Goal: Information Seeking & Learning: Check status

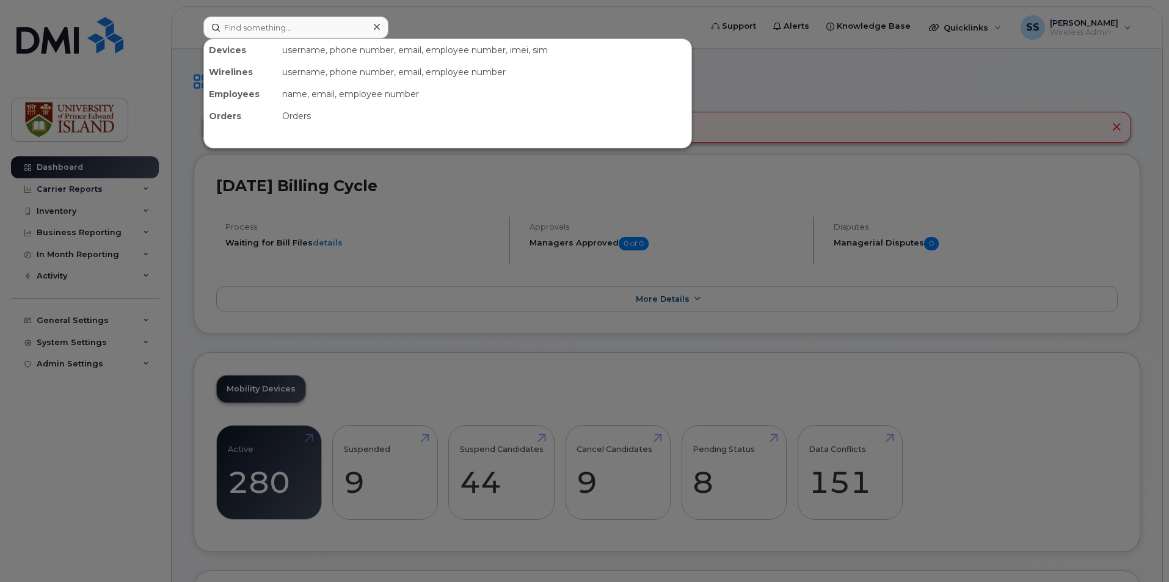
click at [286, 33] on input at bounding box center [295, 27] width 185 height 22
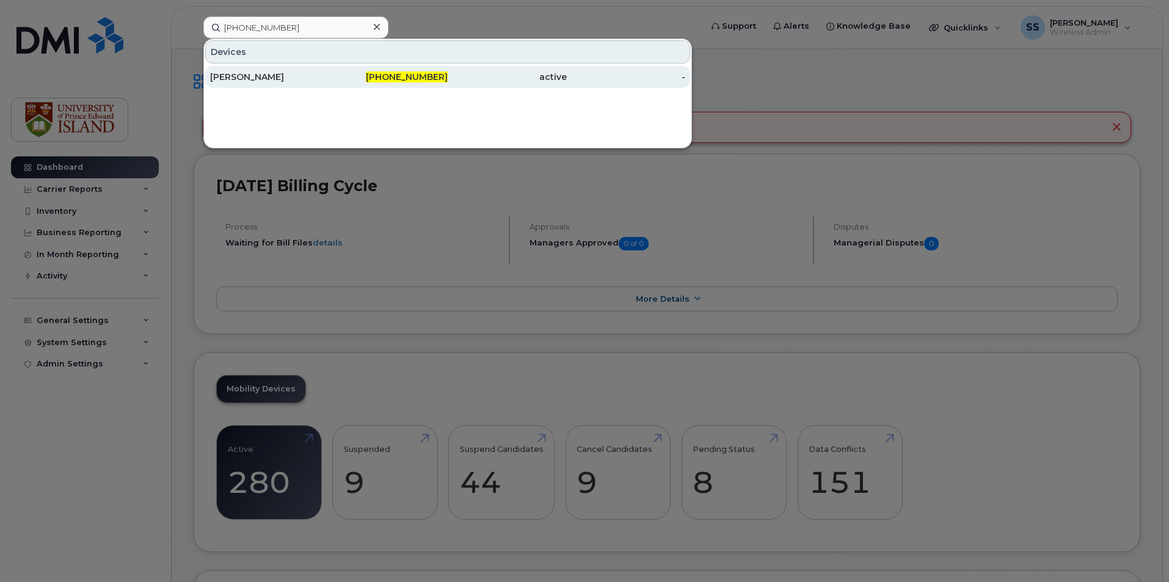
type input "[PHONE_NUMBER]"
click at [322, 82] on div "[PERSON_NAME]" at bounding box center [269, 77] width 119 height 12
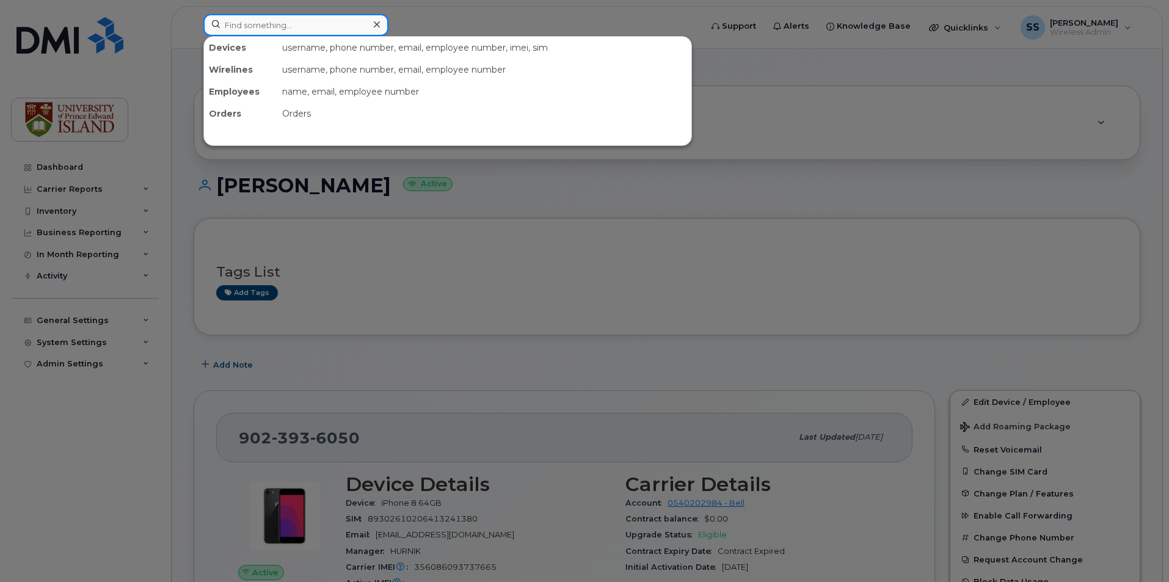
click at [285, 27] on input at bounding box center [295, 25] width 185 height 22
paste input "[PHONE_NUMBER]"
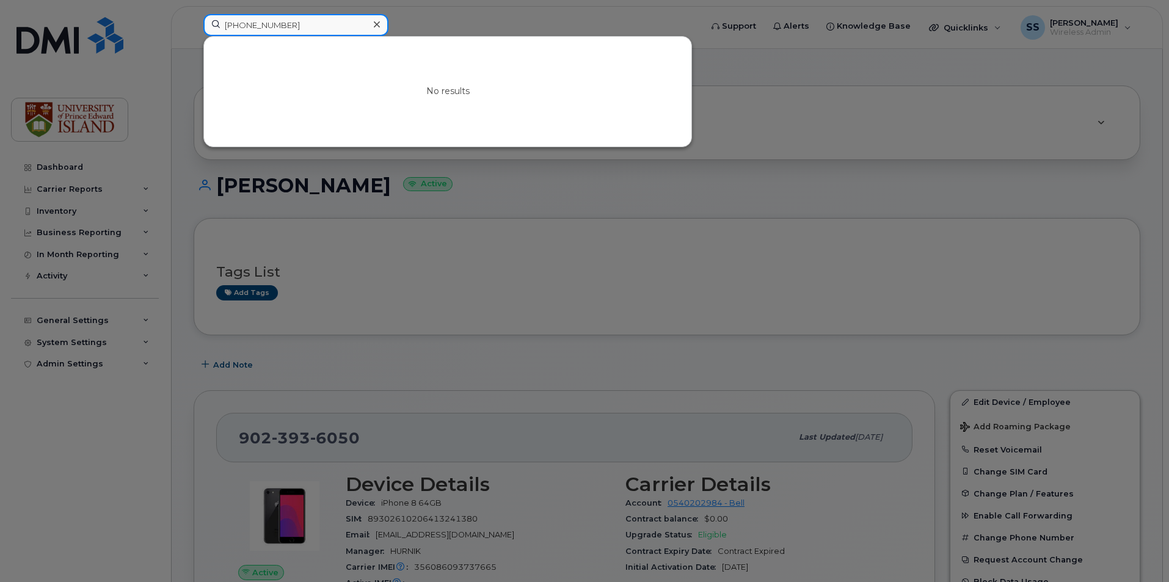
type input "[PHONE_NUMBER]"
click at [294, 20] on input "[PHONE_NUMBER]" at bounding box center [295, 25] width 185 height 22
drag, startPoint x: 301, startPoint y: 27, endPoint x: 212, endPoint y: 14, distance: 90.2
click at [212, 14] on input "[PHONE_NUMBER]" at bounding box center [295, 25] width 185 height 22
click at [656, 230] on div at bounding box center [584, 291] width 1169 height 582
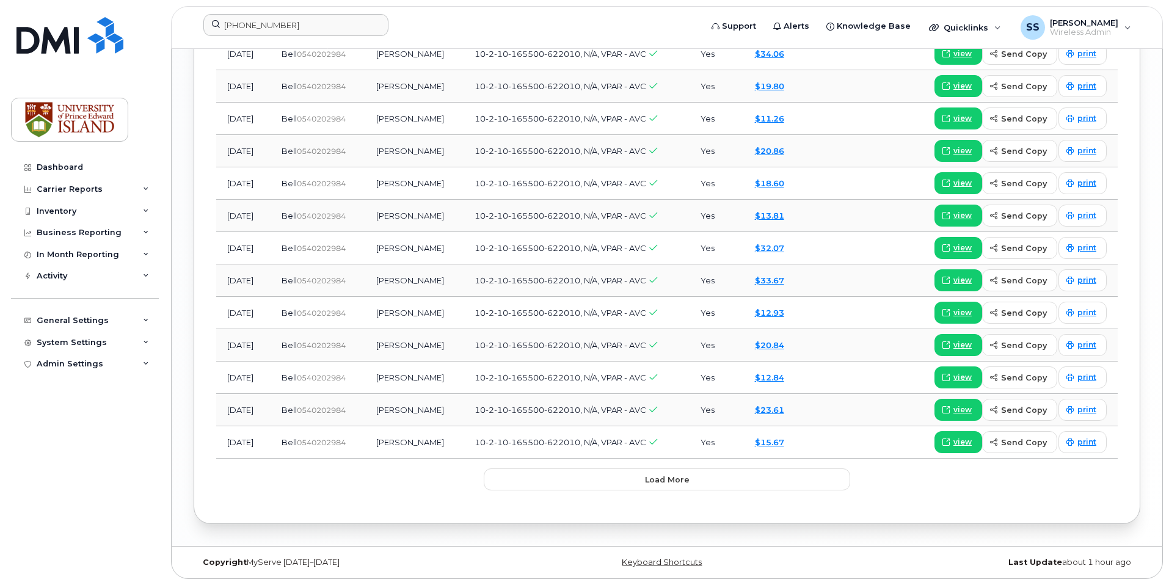
scroll to position [1556, 0]
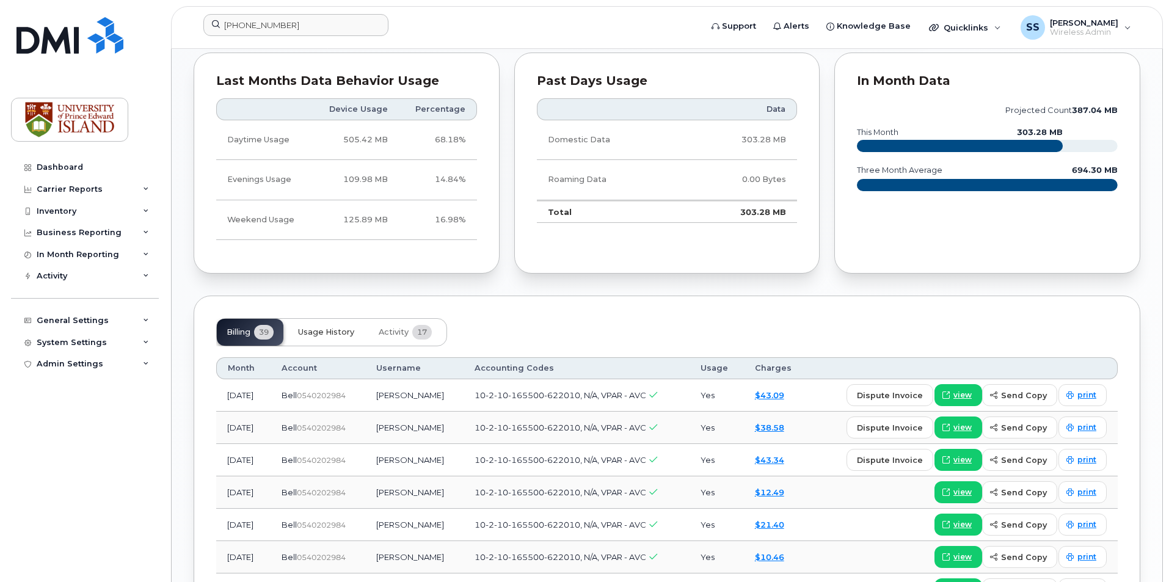
click at [310, 336] on span "Usage History" at bounding box center [326, 332] width 56 height 10
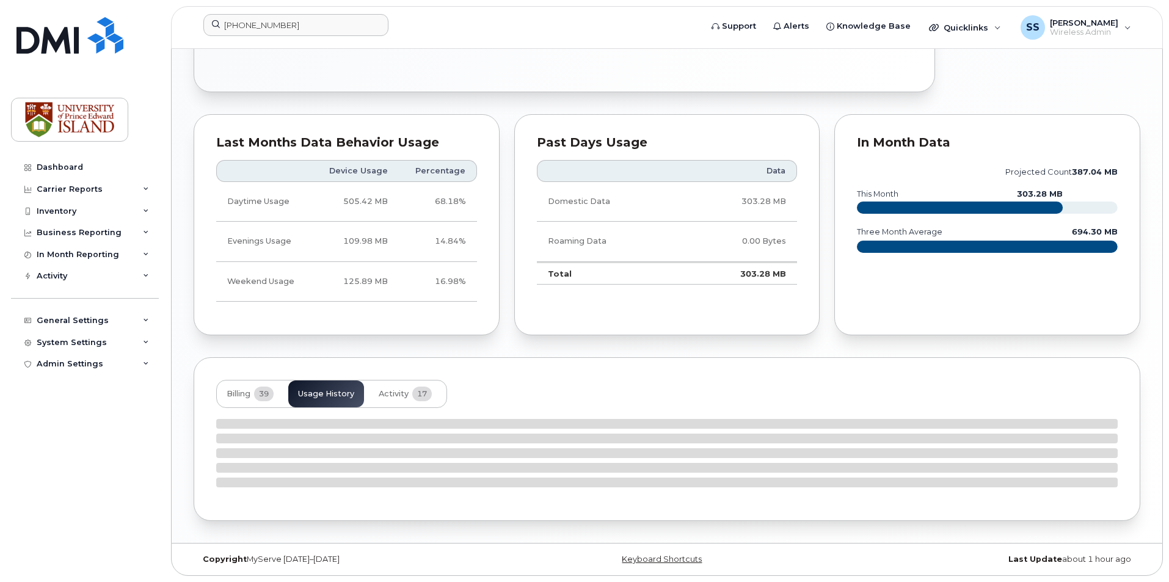
scroll to position [824, 0]
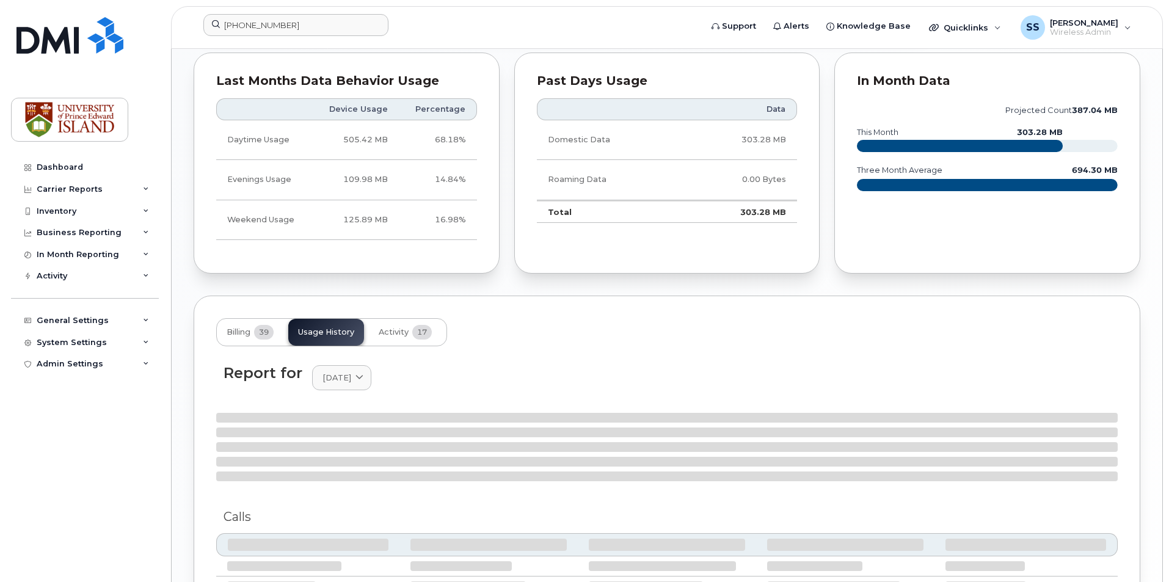
click at [418, 393] on div "Report for [DATE] [DATE] June May April March February January [DATE] November …" at bounding box center [666, 385] width 901 height 56
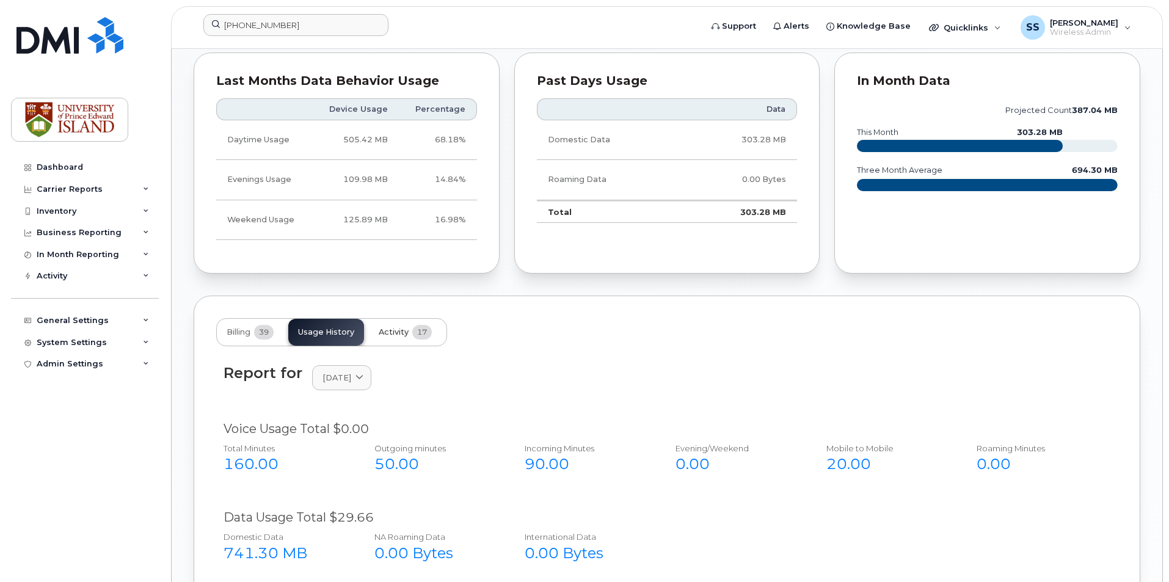
click at [404, 328] on span "Activity" at bounding box center [394, 332] width 30 height 10
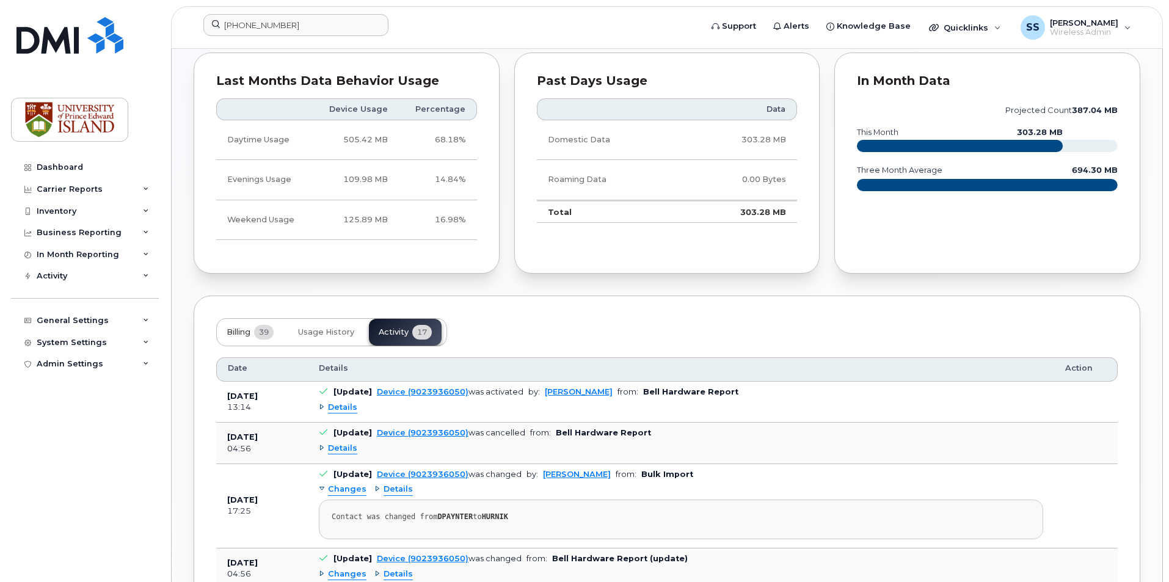
click at [252, 336] on button "Billing 39" at bounding box center [250, 332] width 67 height 27
